Goal: Task Accomplishment & Management: Manage account settings

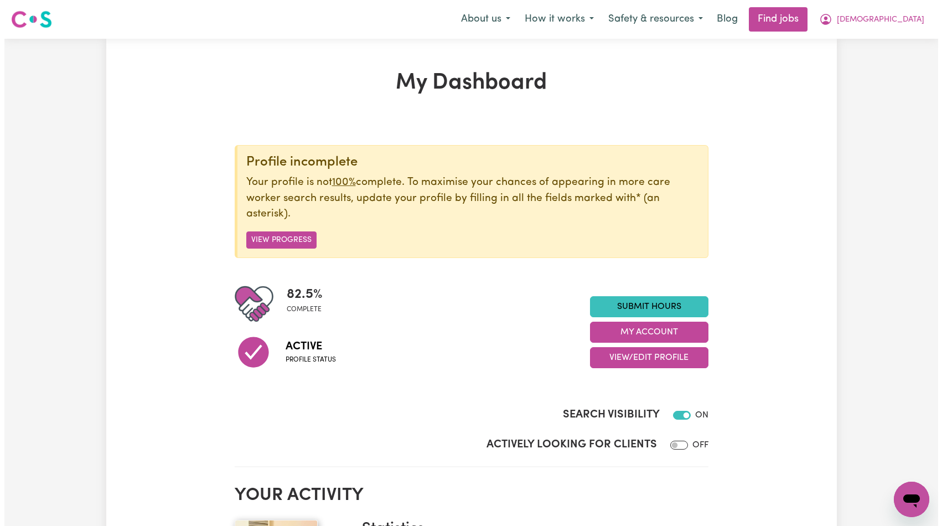
scroll to position [192, 0]
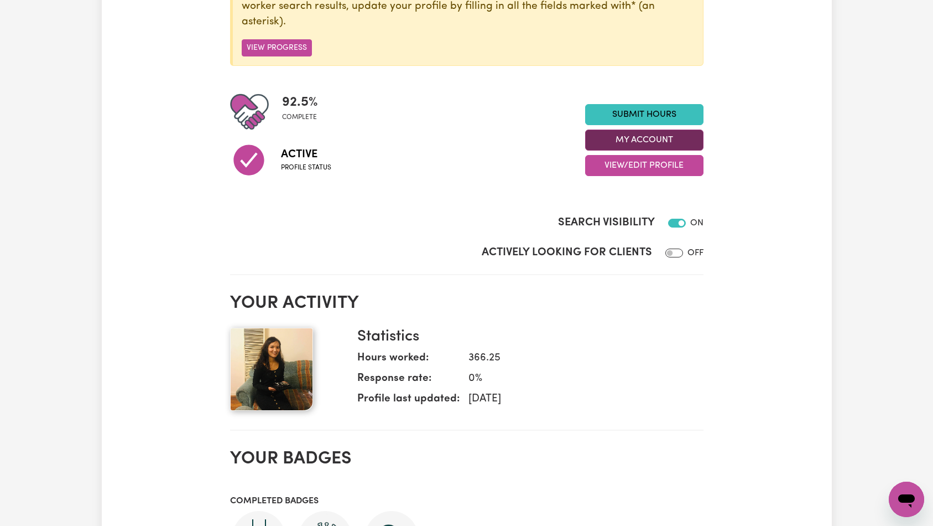
click at [647, 143] on button "My Account" at bounding box center [644, 139] width 118 height 21
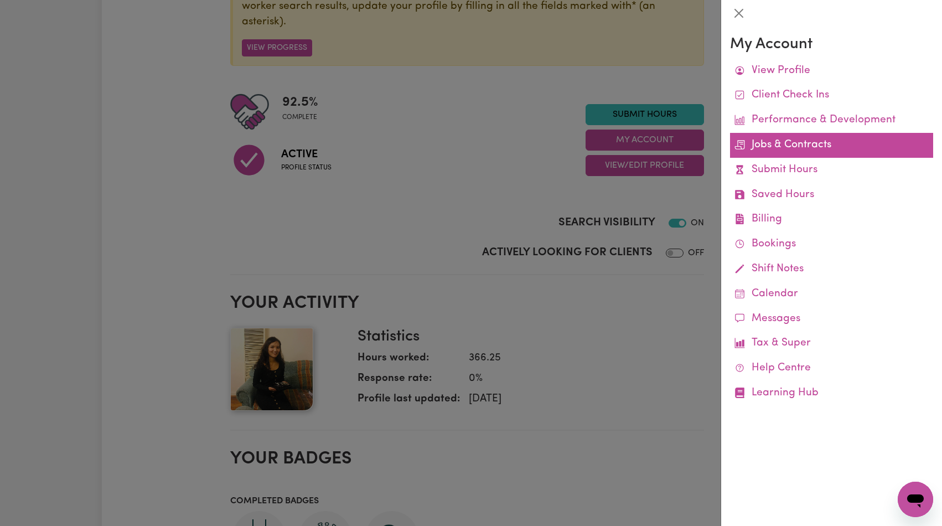
click at [792, 147] on link "Jobs & Contracts" at bounding box center [831, 145] width 203 height 25
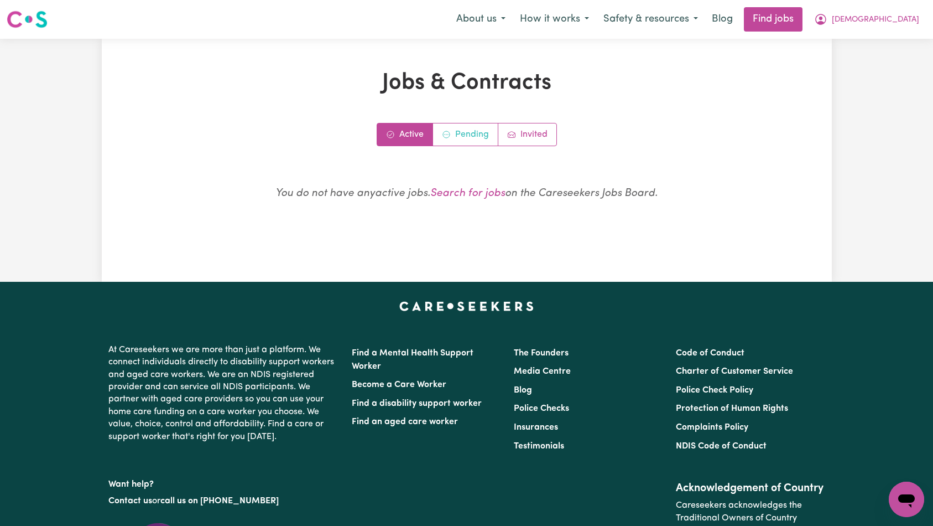
drag, startPoint x: 475, startPoint y: 132, endPoint x: 482, endPoint y: 132, distance: 7.2
click at [475, 132] on link "Pending" at bounding box center [465, 134] width 65 height 22
click at [523, 133] on link "Invited" at bounding box center [527, 134] width 58 height 22
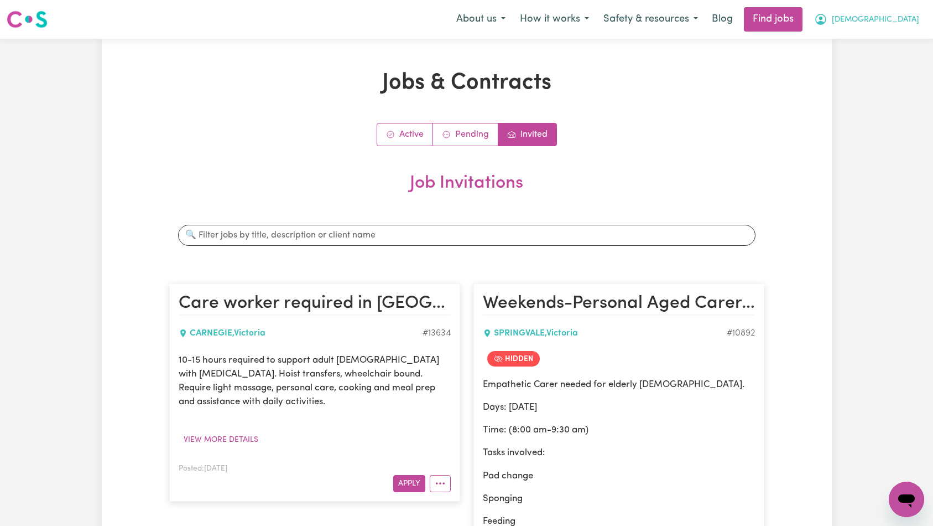
click at [892, 21] on span "[DEMOGRAPHIC_DATA]" at bounding box center [875, 20] width 87 height 12
click at [887, 81] on link "Logout" at bounding box center [882, 84] width 87 height 21
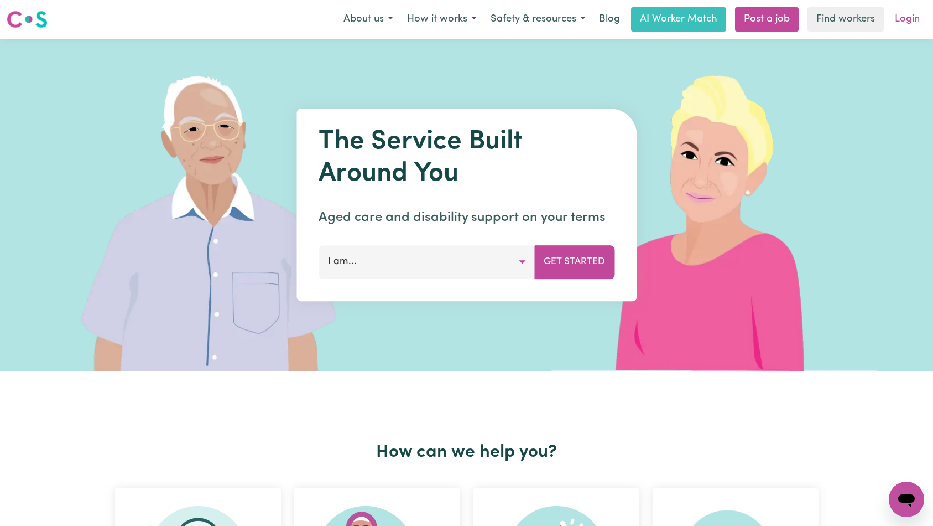
click at [903, 12] on link "Login" at bounding box center [907, 19] width 38 height 24
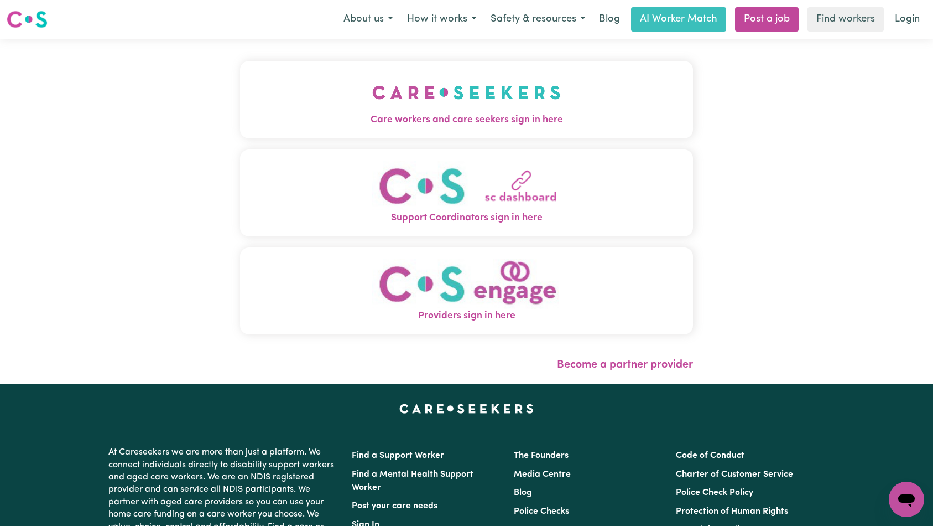
click at [372, 109] on img "Care workers and care seekers sign in here" at bounding box center [466, 92] width 189 height 41
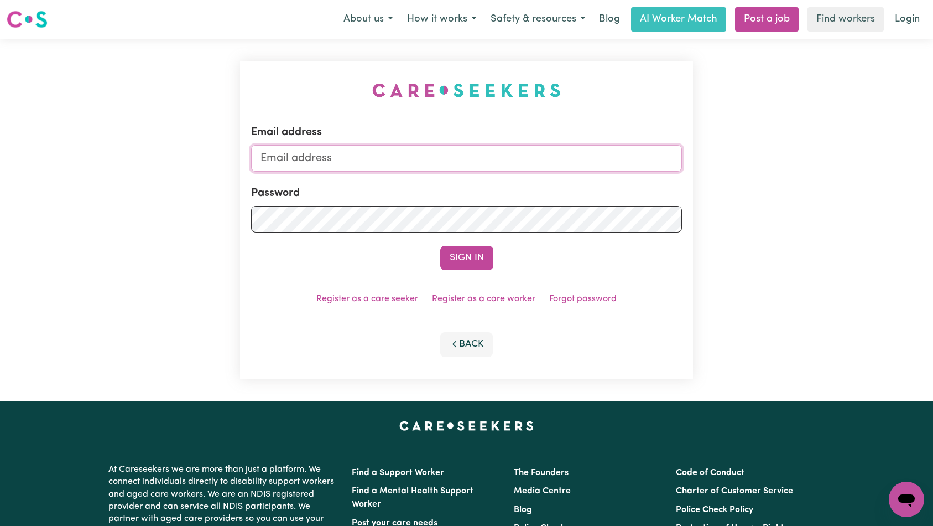
click at [562, 167] on input "Email address" at bounding box center [467, 158] width 432 height 27
click at [461, 256] on button "Sign In" at bounding box center [466, 258] width 53 height 24
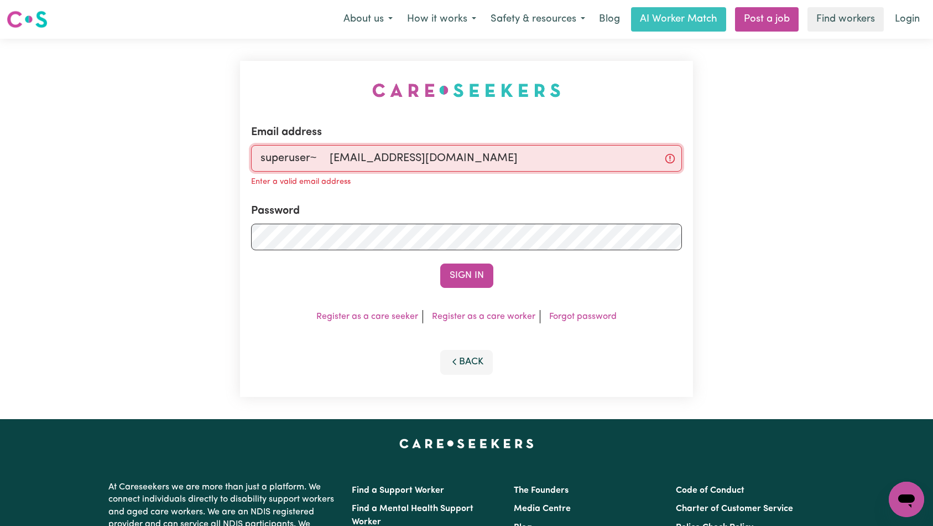
click at [326, 155] on input "superuser~ [EMAIL_ADDRESS][DOMAIN_NAME]" at bounding box center [467, 158] width 432 height 27
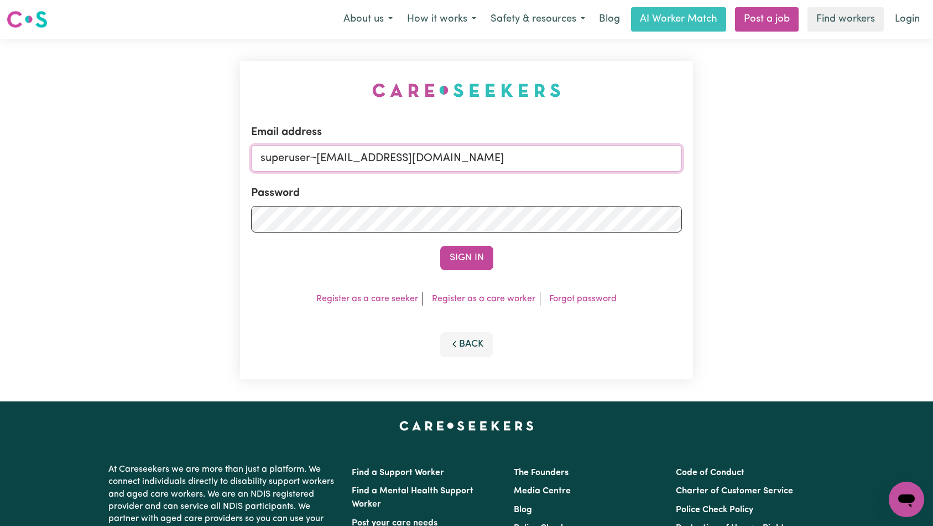
type input "superuser~[EMAIL_ADDRESS][DOMAIN_NAME]"
click at [440, 246] on button "Sign In" at bounding box center [466, 258] width 53 height 24
